Goal: Browse casually

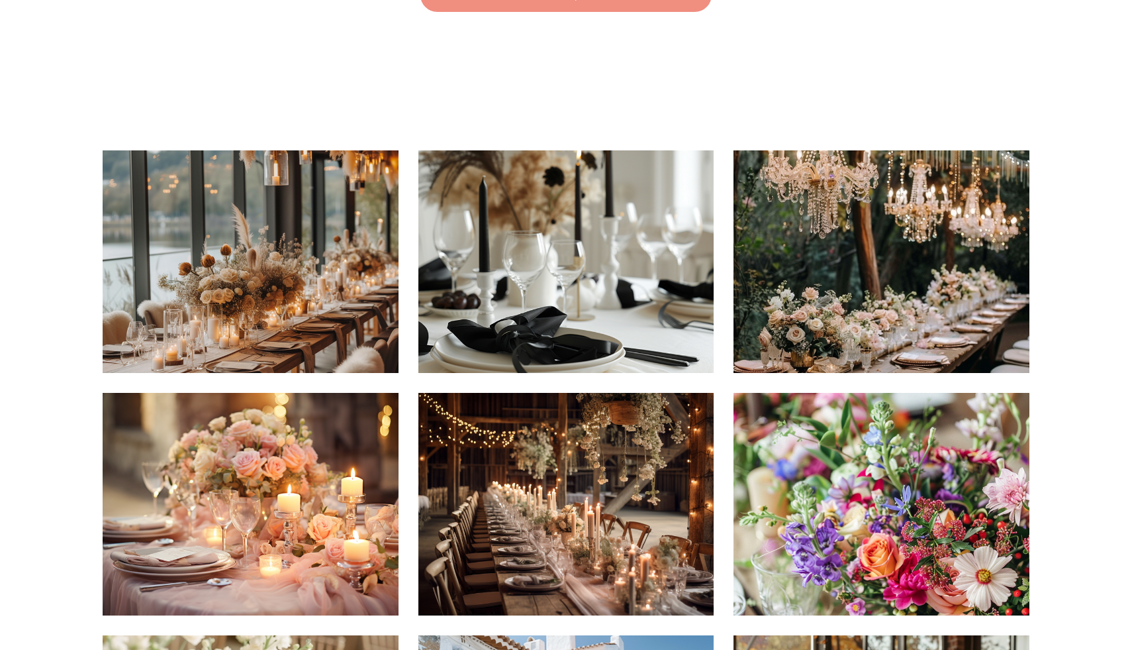
click at [217, 281] on img at bounding box center [251, 261] width 296 height 222
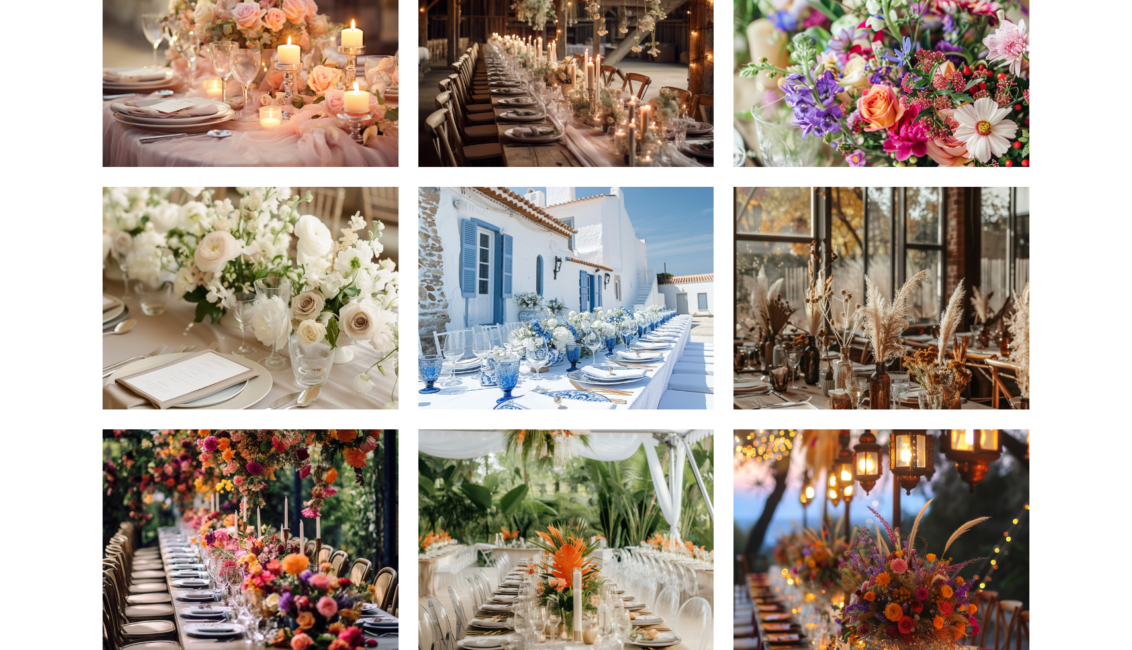
scroll to position [752, 0]
